Goal: Navigation & Orientation: Find specific page/section

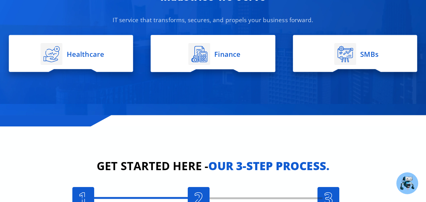
scroll to position [1167, 0]
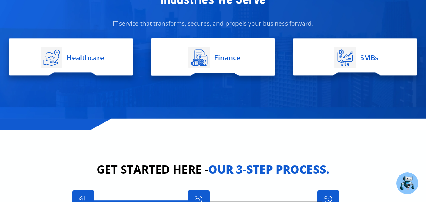
click at [354, 57] on rect at bounding box center [345, 57] width 22 height 22
click at [363, 54] on span "SMBs" at bounding box center [368, 57] width 20 height 6
click at [374, 54] on span "SMBs" at bounding box center [368, 57] width 20 height 6
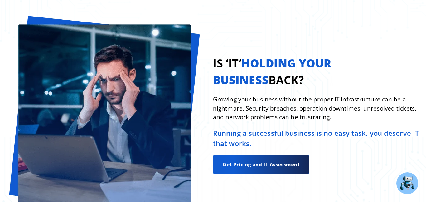
scroll to position [464, 0]
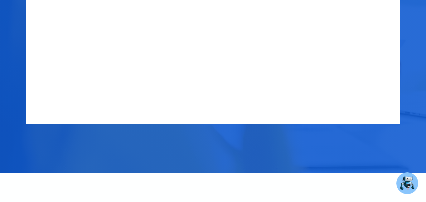
scroll to position [1723, 0]
